Goal: Check status: Check status

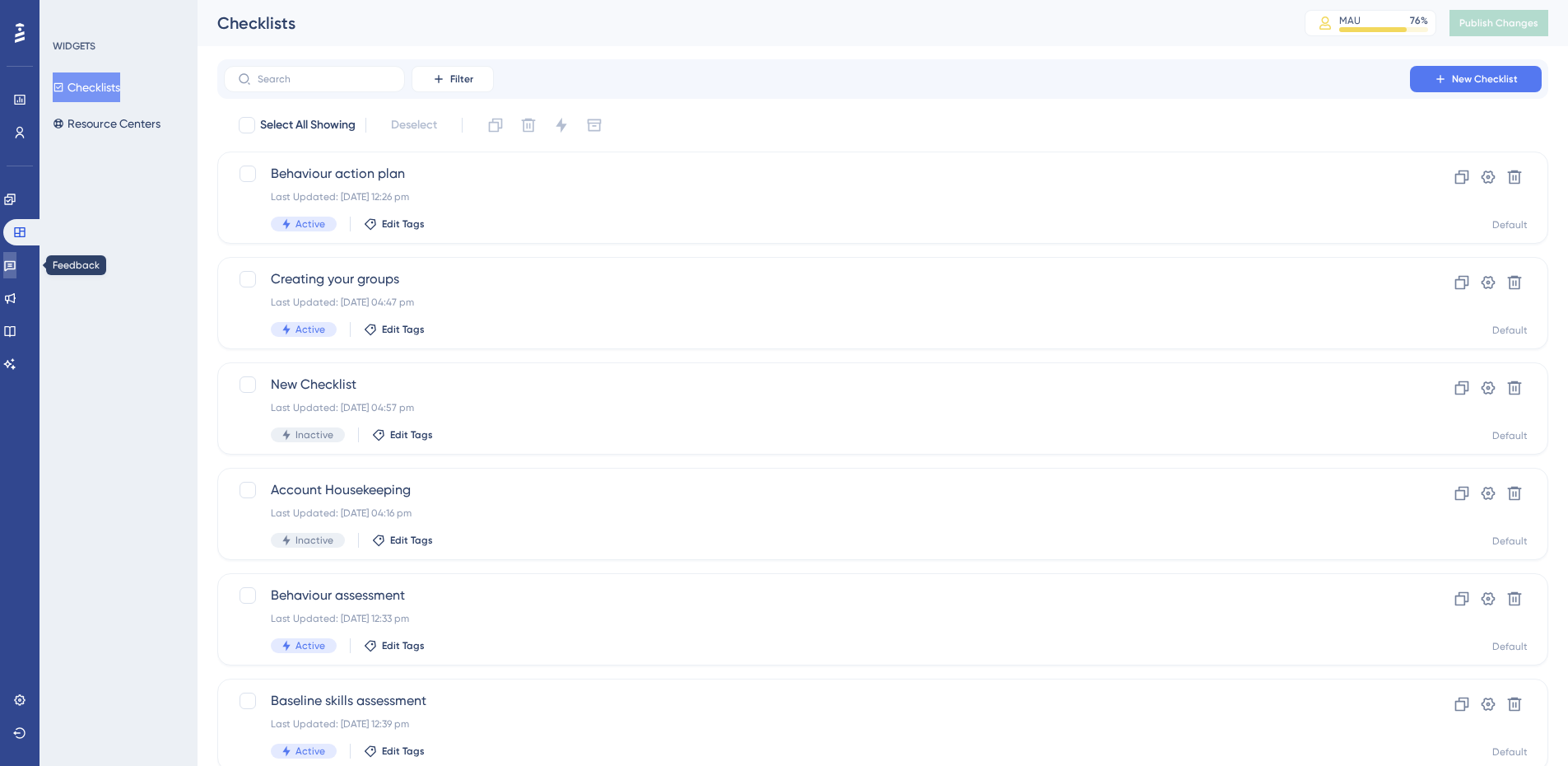
click at [16, 269] on icon at bounding box center [10, 266] width 11 height 11
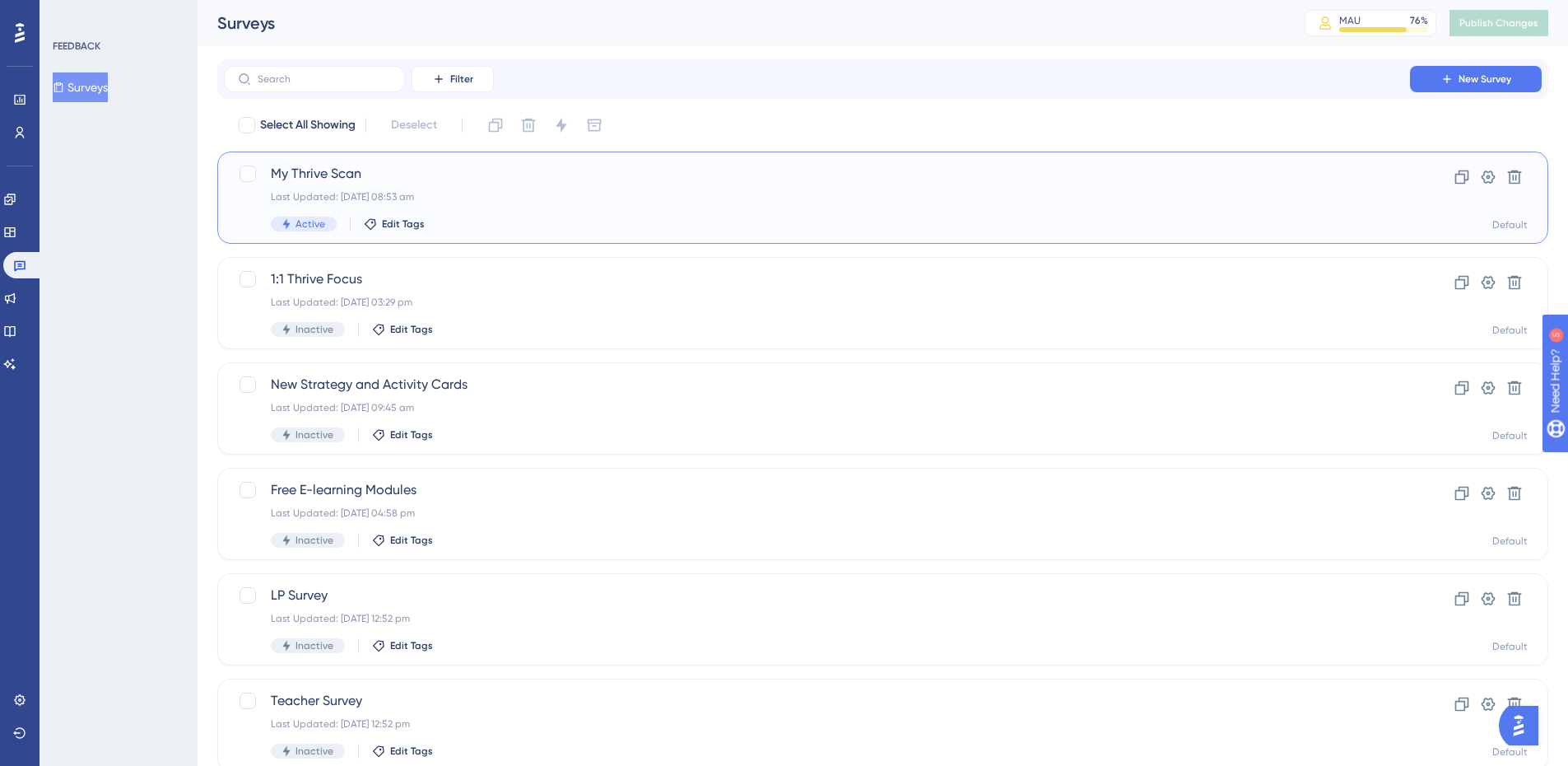
click at [331, 172] on span "My Thrive Scan" at bounding box center [817, 173] width 1093 height 19
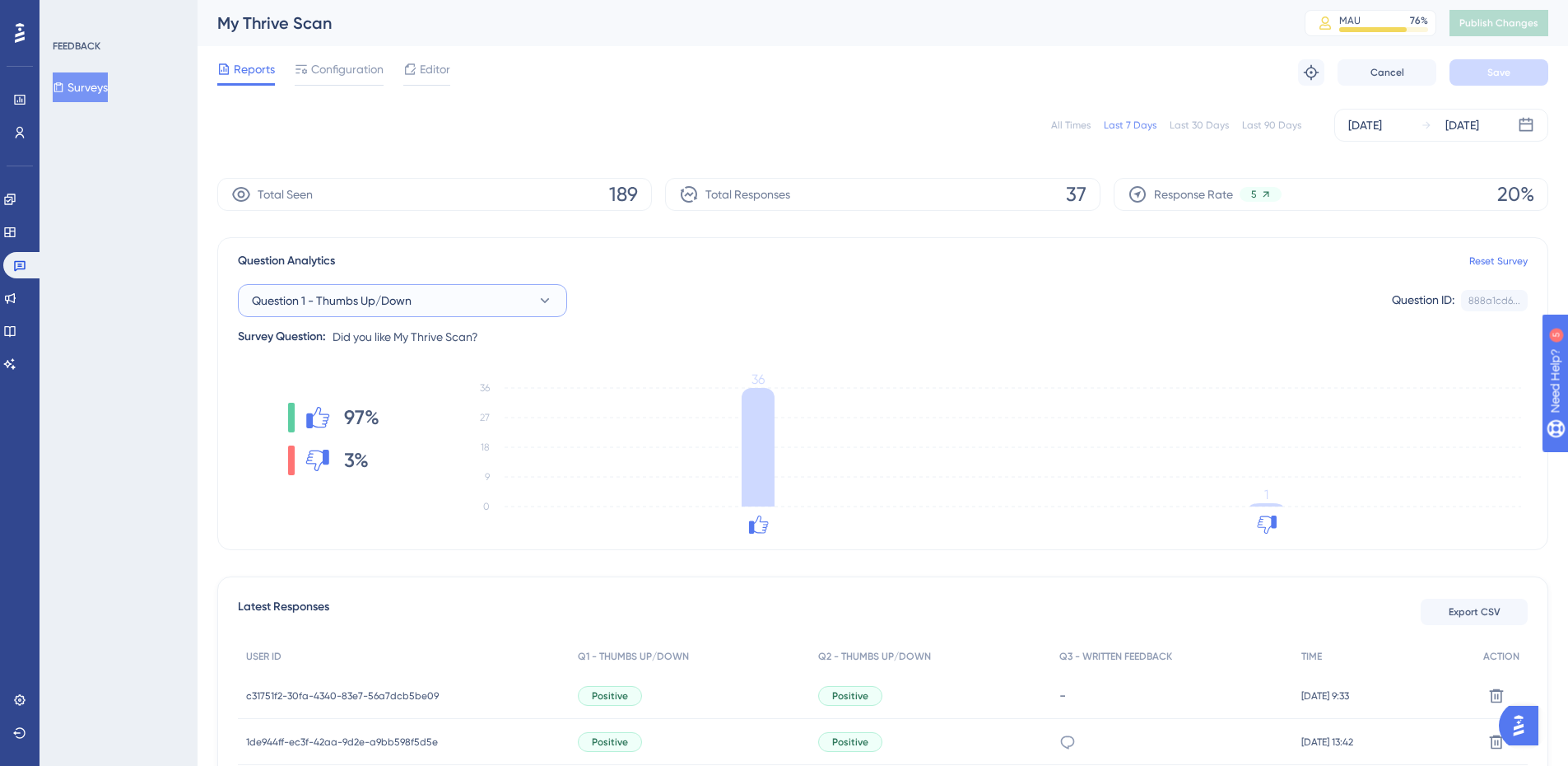
click at [515, 295] on button "Question 1 - Thumbs Up/Down" at bounding box center [402, 300] width 330 height 33
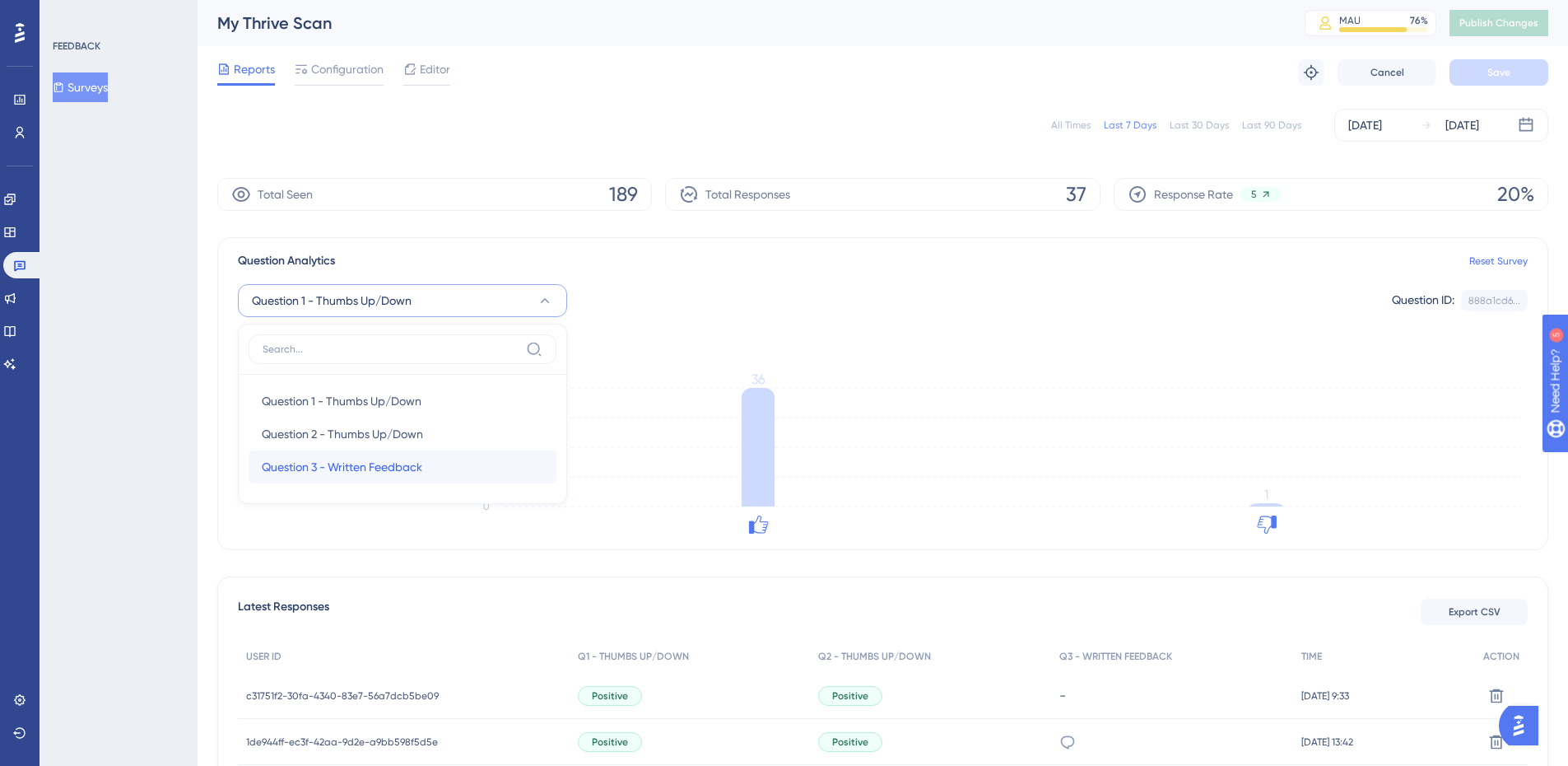
click at [366, 459] on span "Question 3 - Written Feedback" at bounding box center [342, 466] width 161 height 19
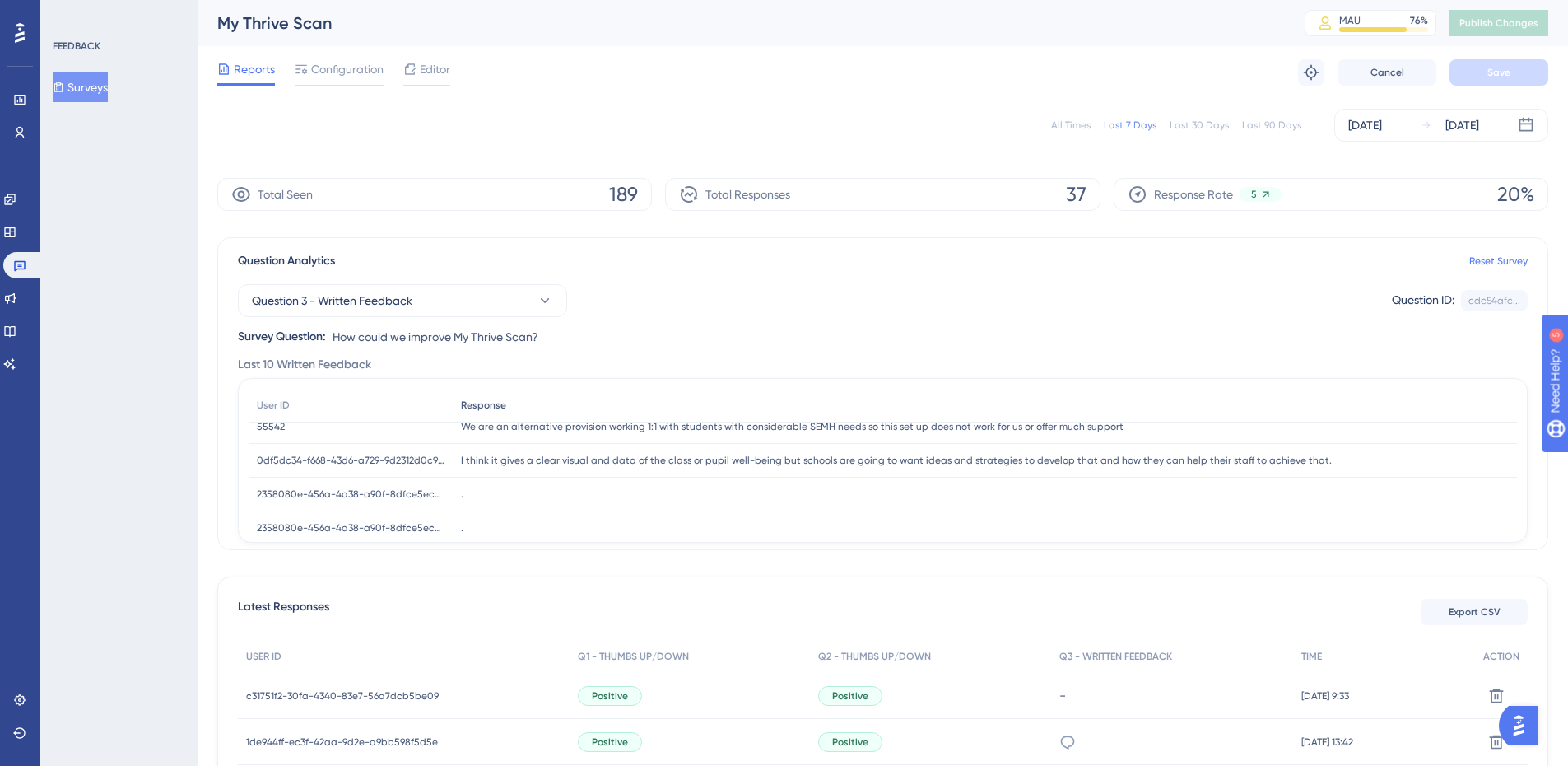
scroll to position [212, 0]
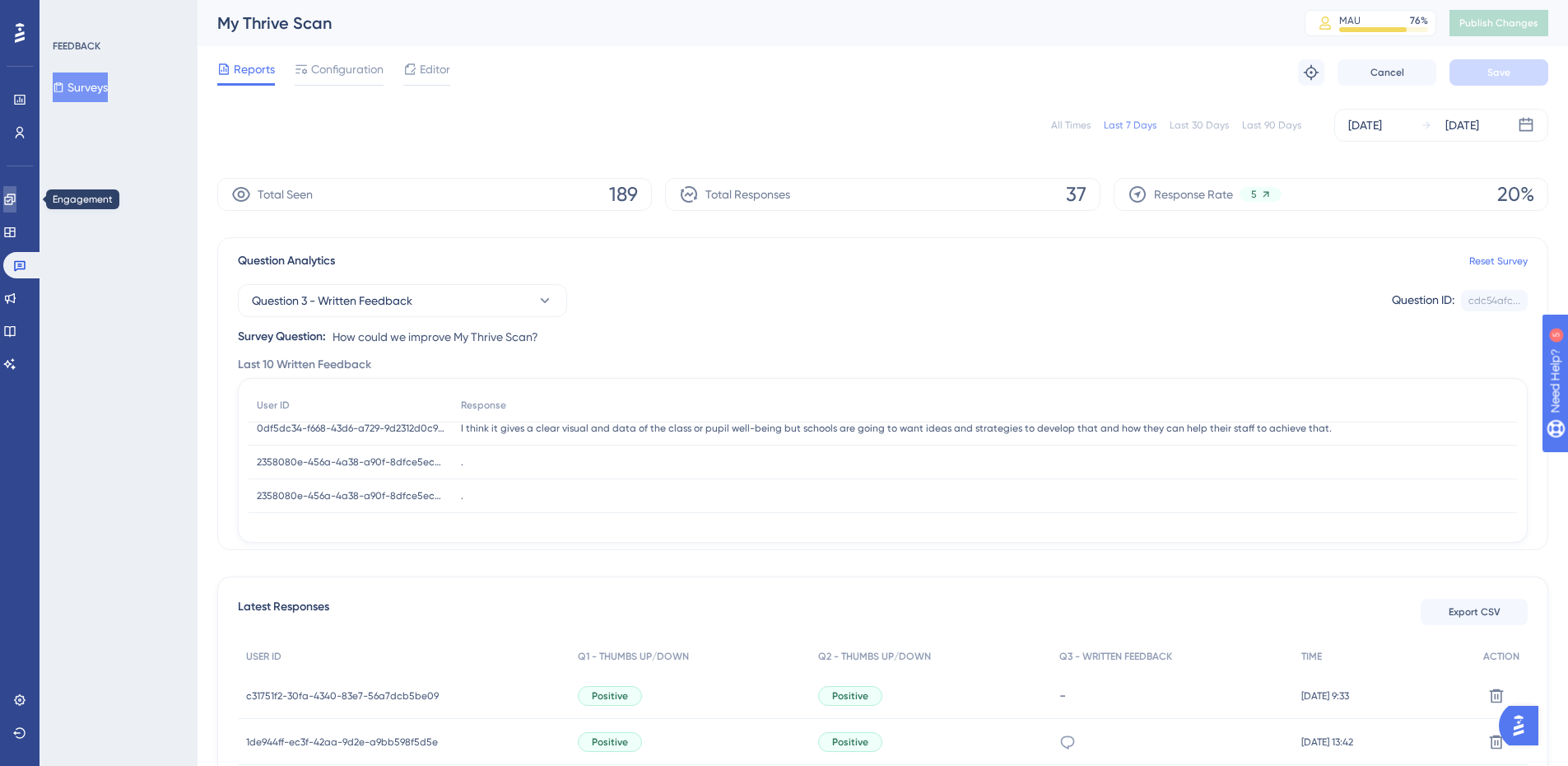
click at [15, 201] on icon at bounding box center [10, 199] width 11 height 11
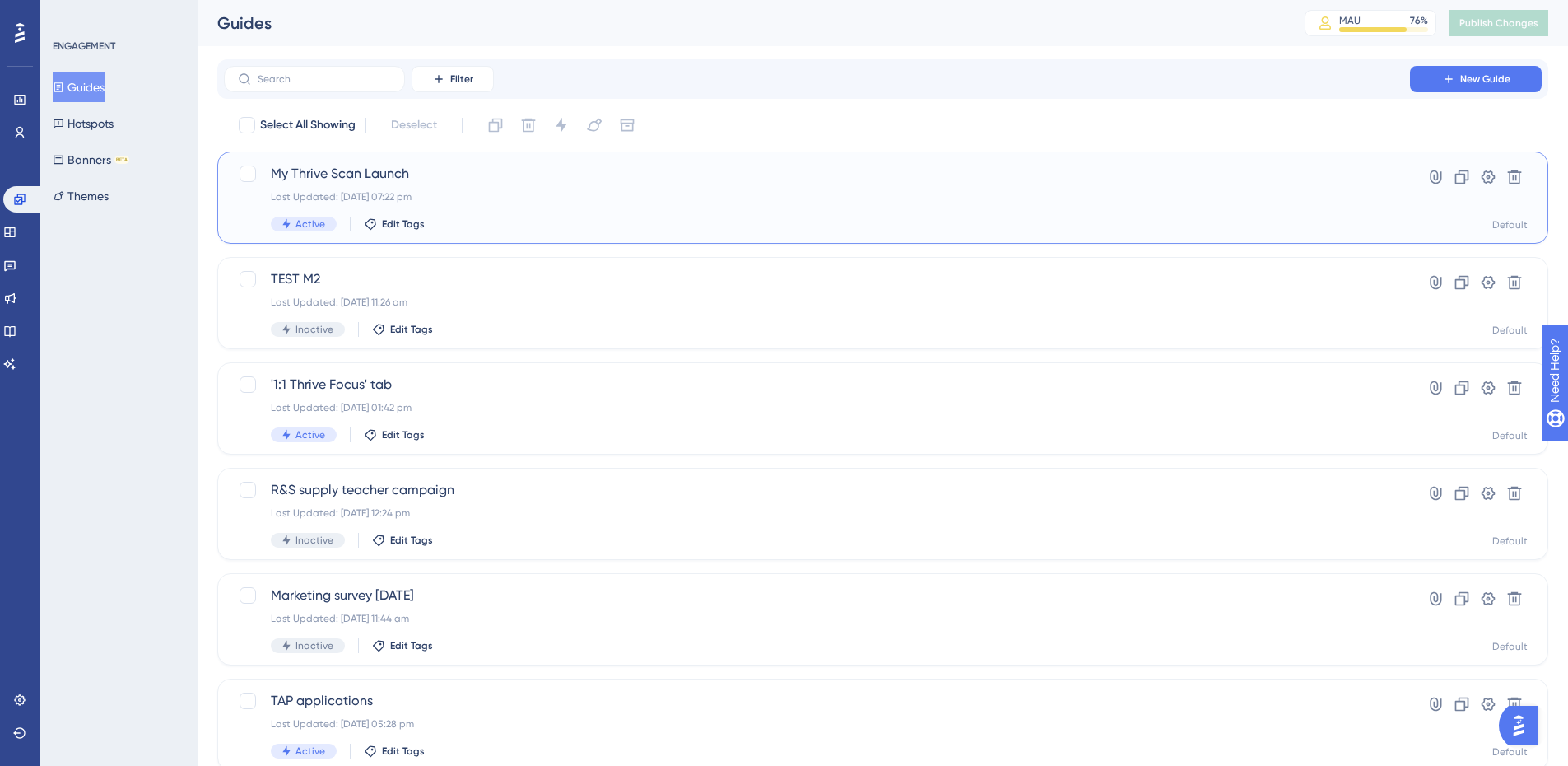
click at [351, 186] on div "My Thrive Scan Launch Last Updated: [DATE] 07:22 pm Active Edit Tags" at bounding box center [817, 197] width 1093 height 67
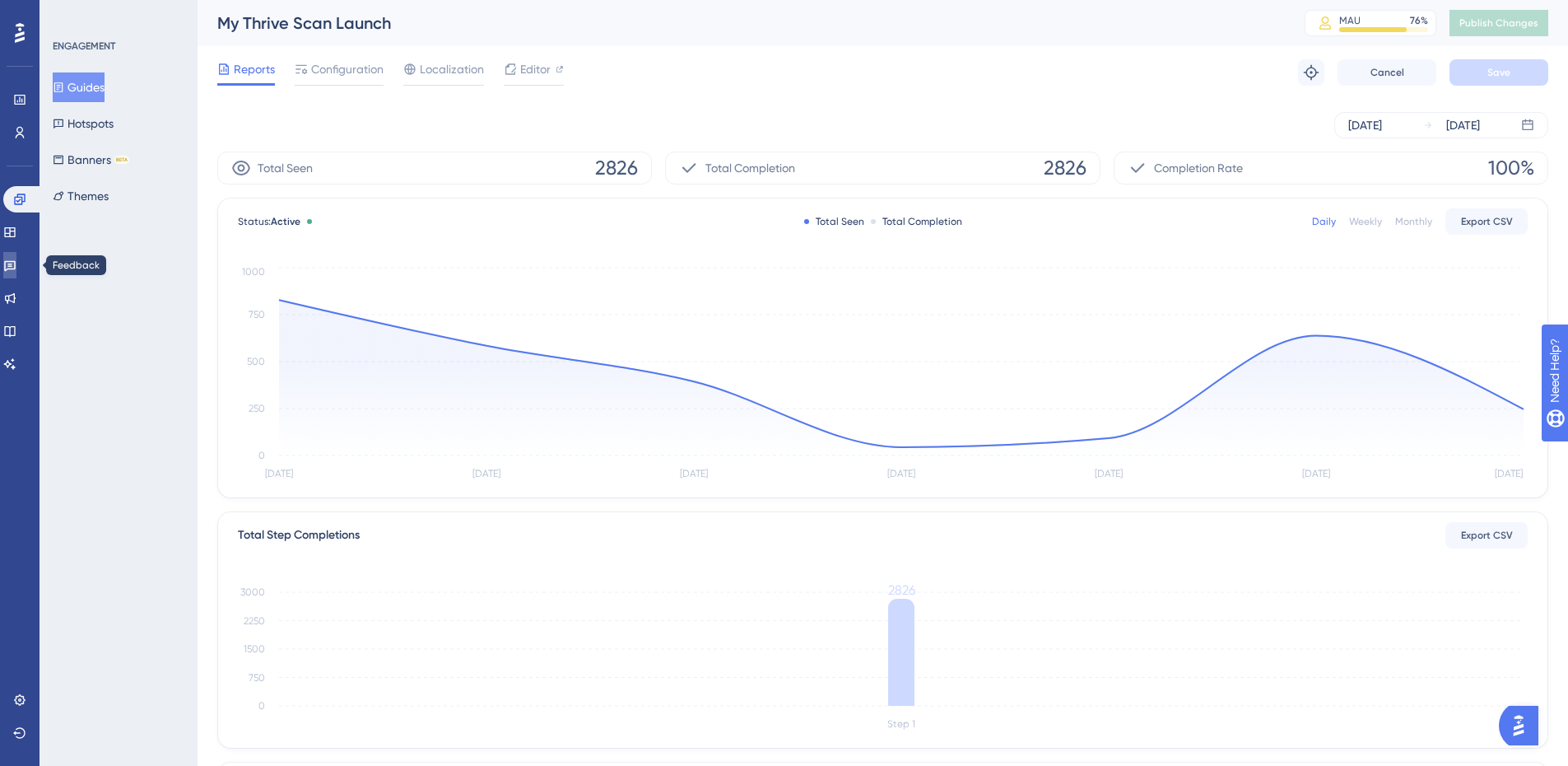
click at [16, 269] on icon at bounding box center [10, 266] width 11 height 11
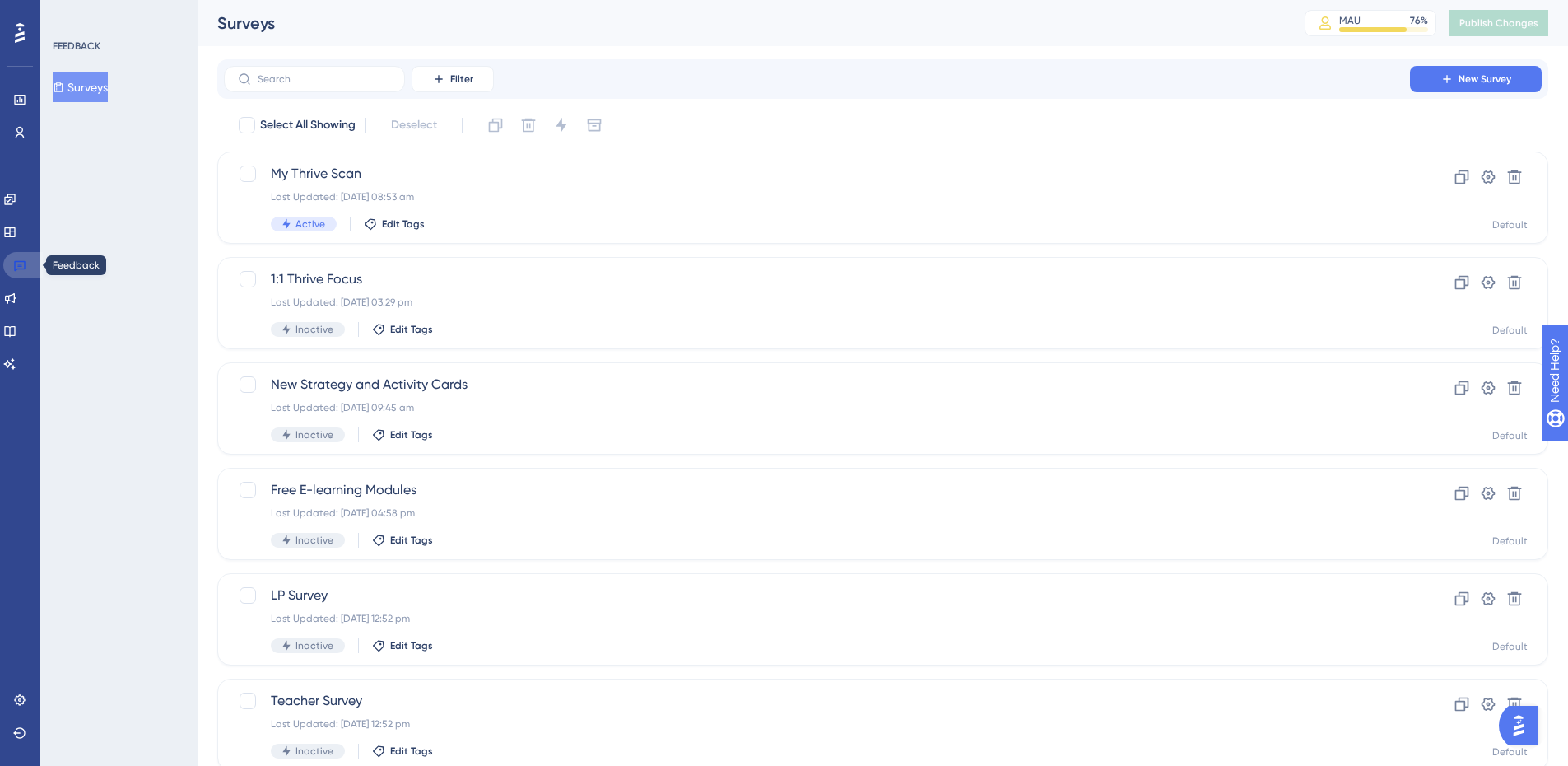
click at [20, 260] on icon at bounding box center [19, 265] width 13 height 13
click at [292, 191] on div "Last Updated: [DATE] 08:53 am" at bounding box center [817, 196] width 1093 height 13
